Goal: Transaction & Acquisition: Purchase product/service

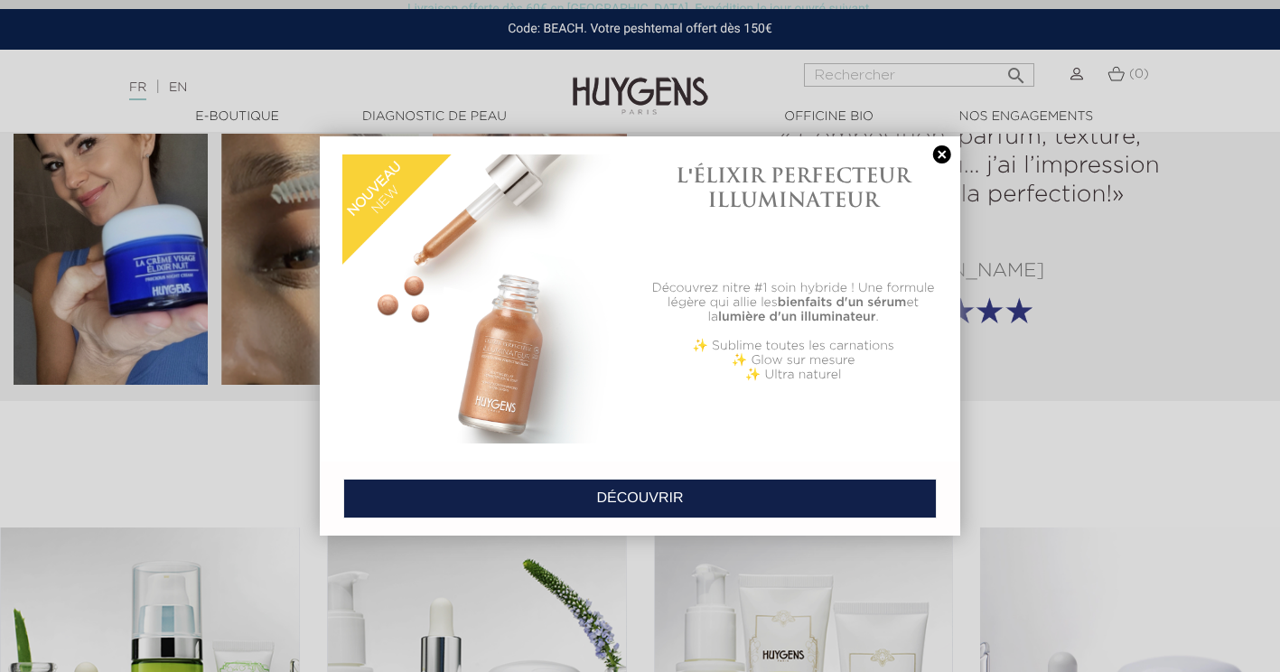
scroll to position [2440, 0]
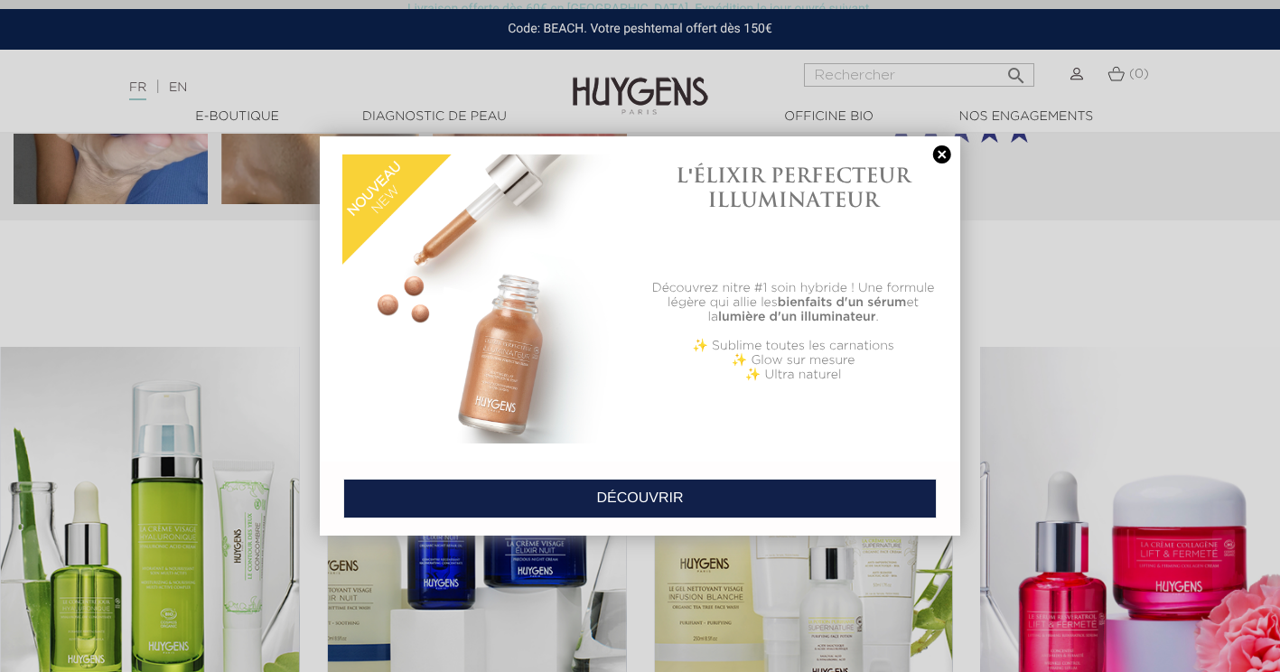
click at [1147, 295] on div at bounding box center [640, 336] width 1280 height 672
click at [943, 149] on link at bounding box center [942, 154] width 25 height 19
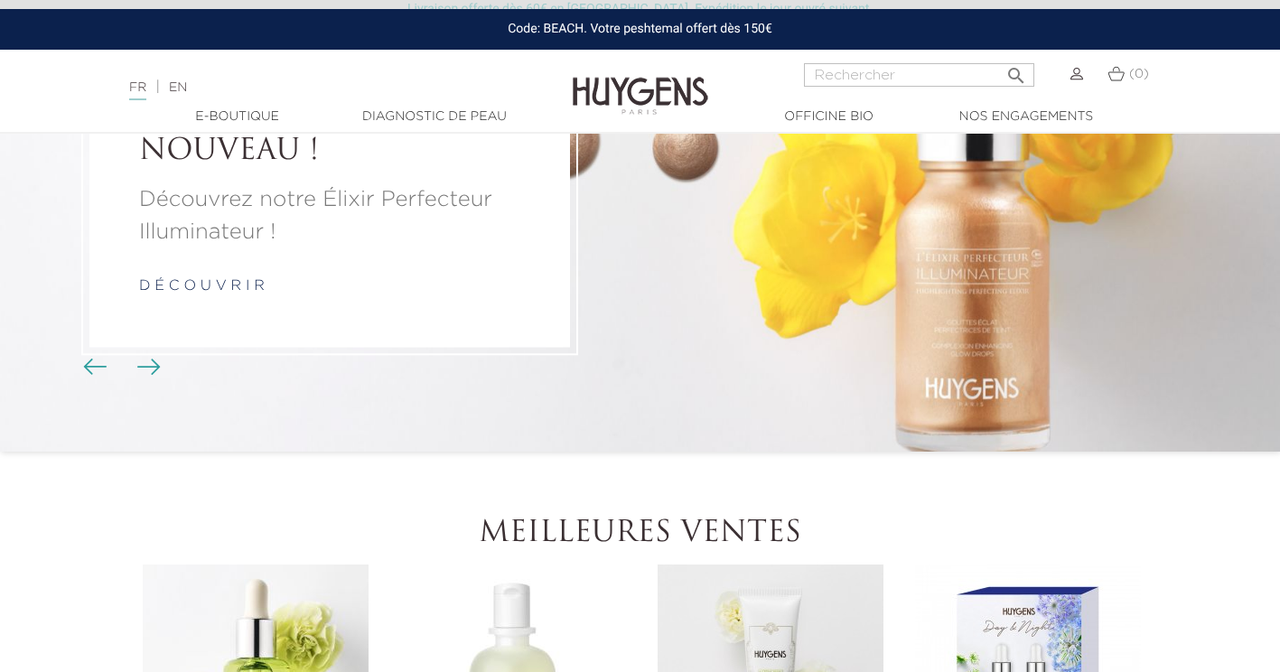
scroll to position [0, 0]
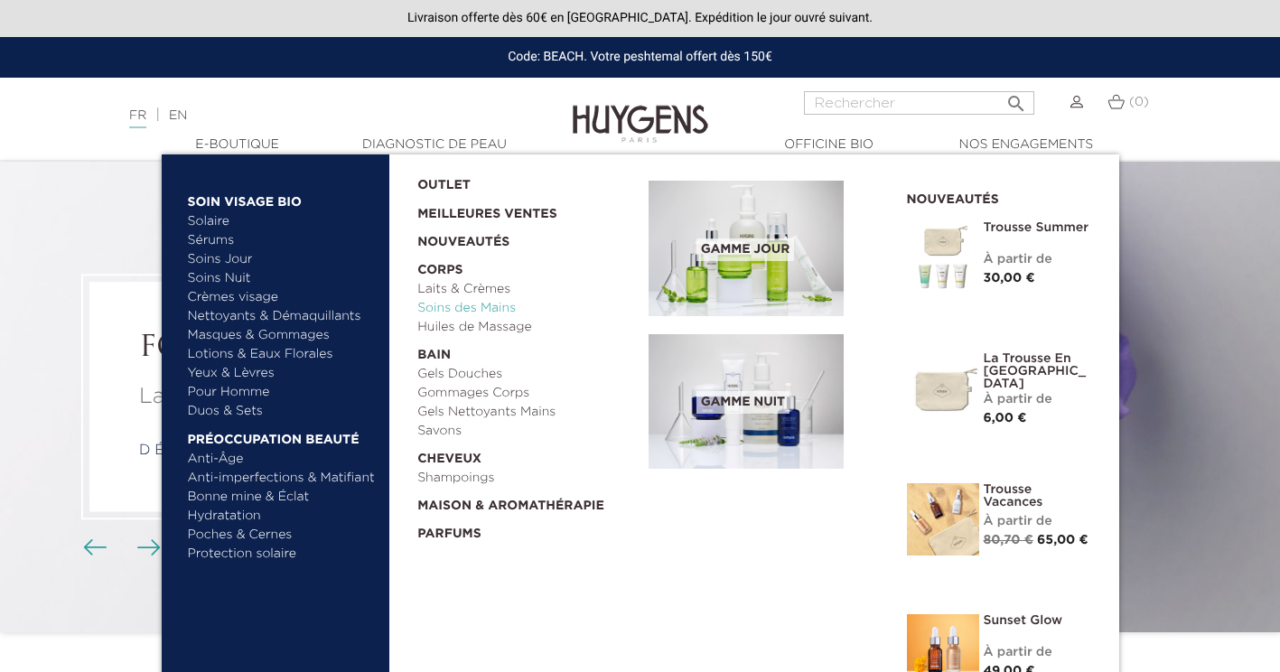
click at [505, 309] on link "Soins des Mains" at bounding box center [526, 308] width 219 height 19
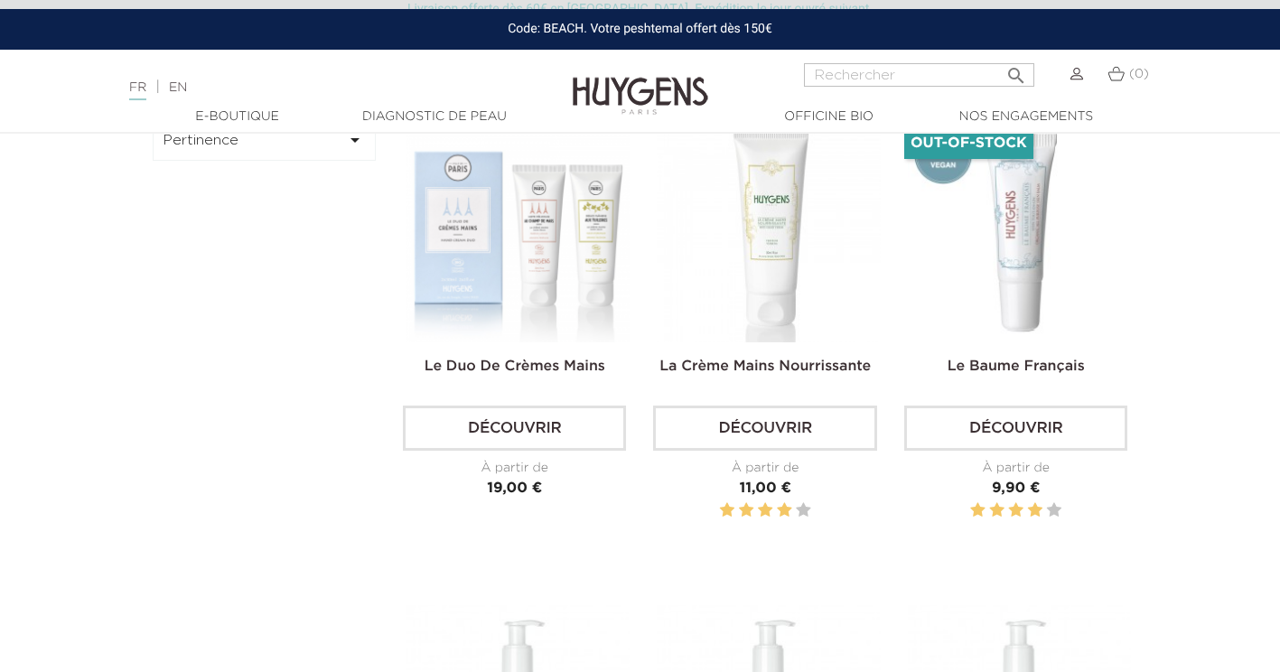
scroll to position [452, 0]
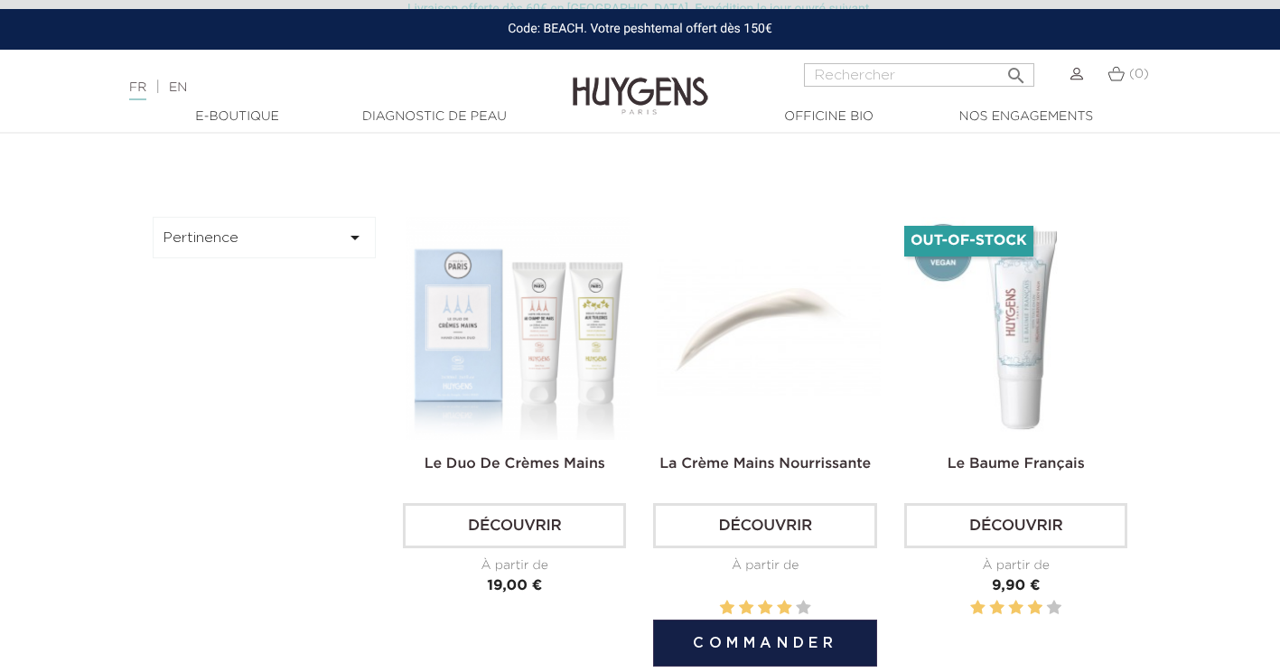
click at [765, 320] on img at bounding box center [768, 328] width 223 height 223
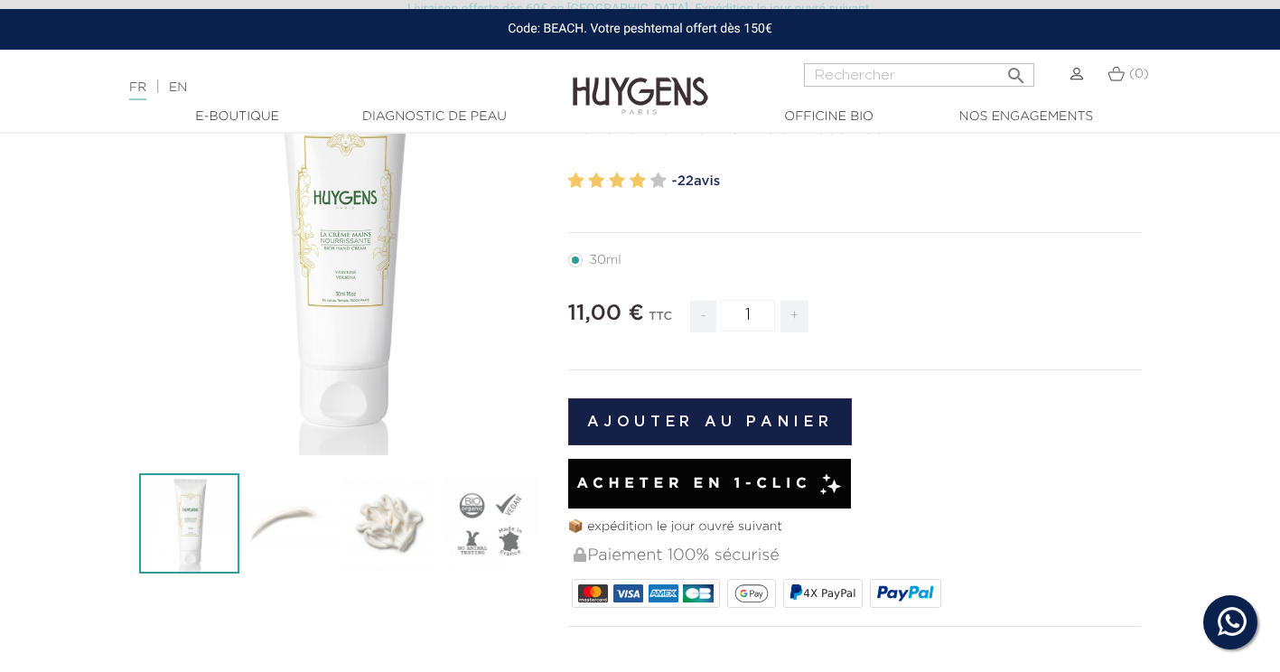
scroll to position [271, 0]
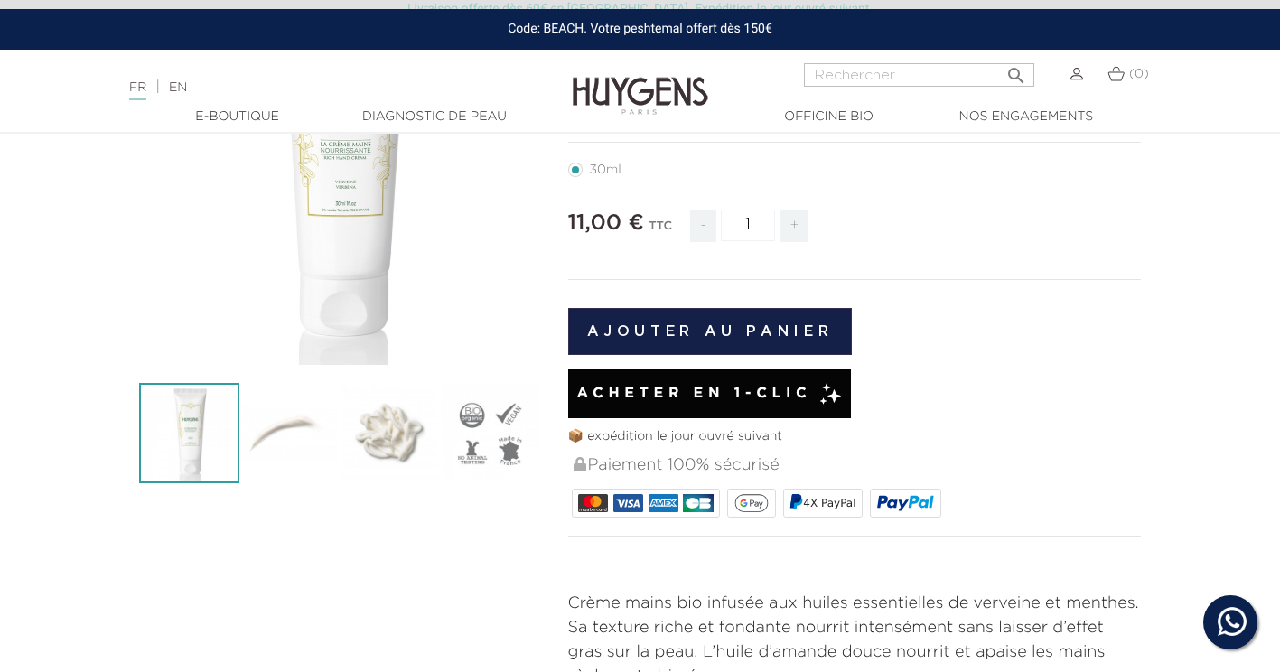
click at [675, 390] on span "Acheter en 1-clic" at bounding box center [694, 394] width 235 height 22
